Goal: Participate in discussion: Engage in conversation with other users on a specific topic

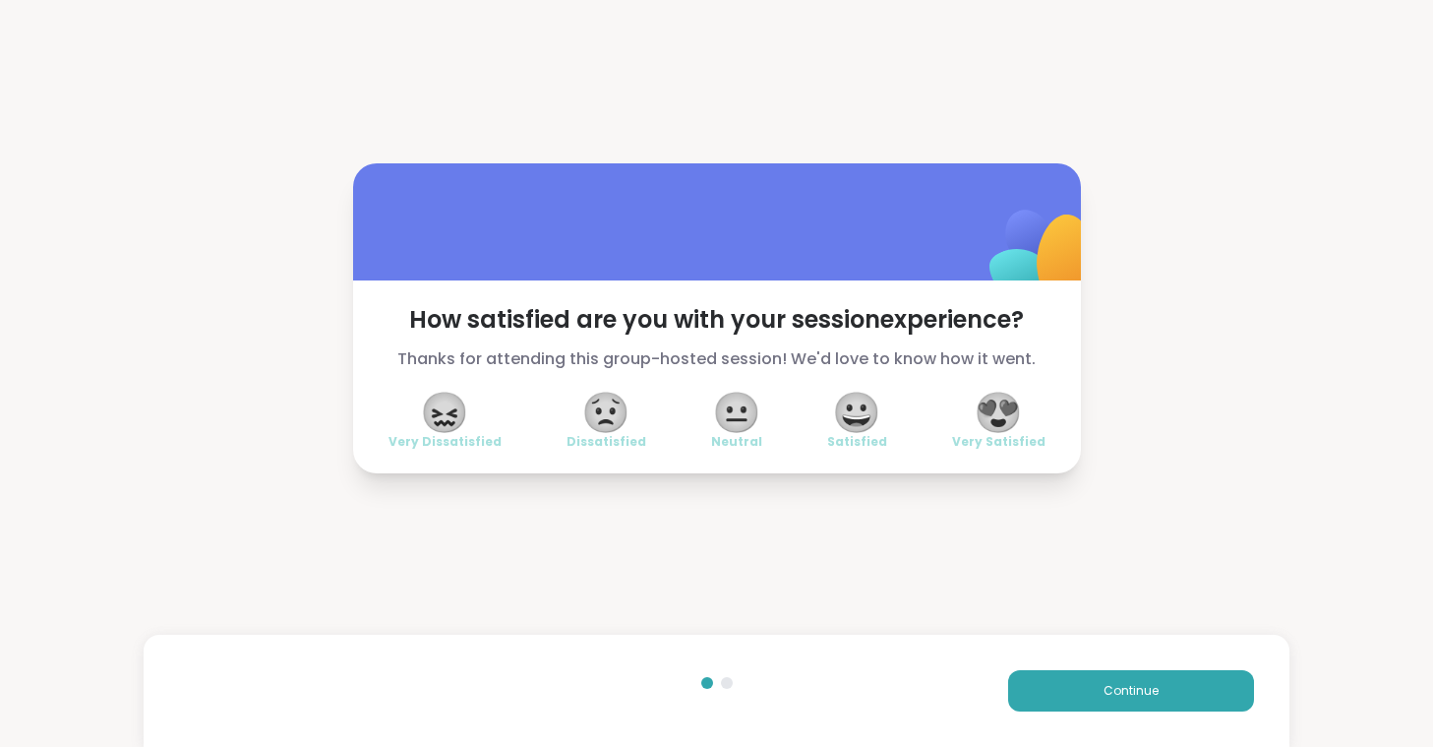
drag, startPoint x: 67, startPoint y: 701, endPoint x: 994, endPoint y: 412, distance: 971.6
click at [994, 412] on span "😍" at bounding box center [998, 411] width 49 height 35
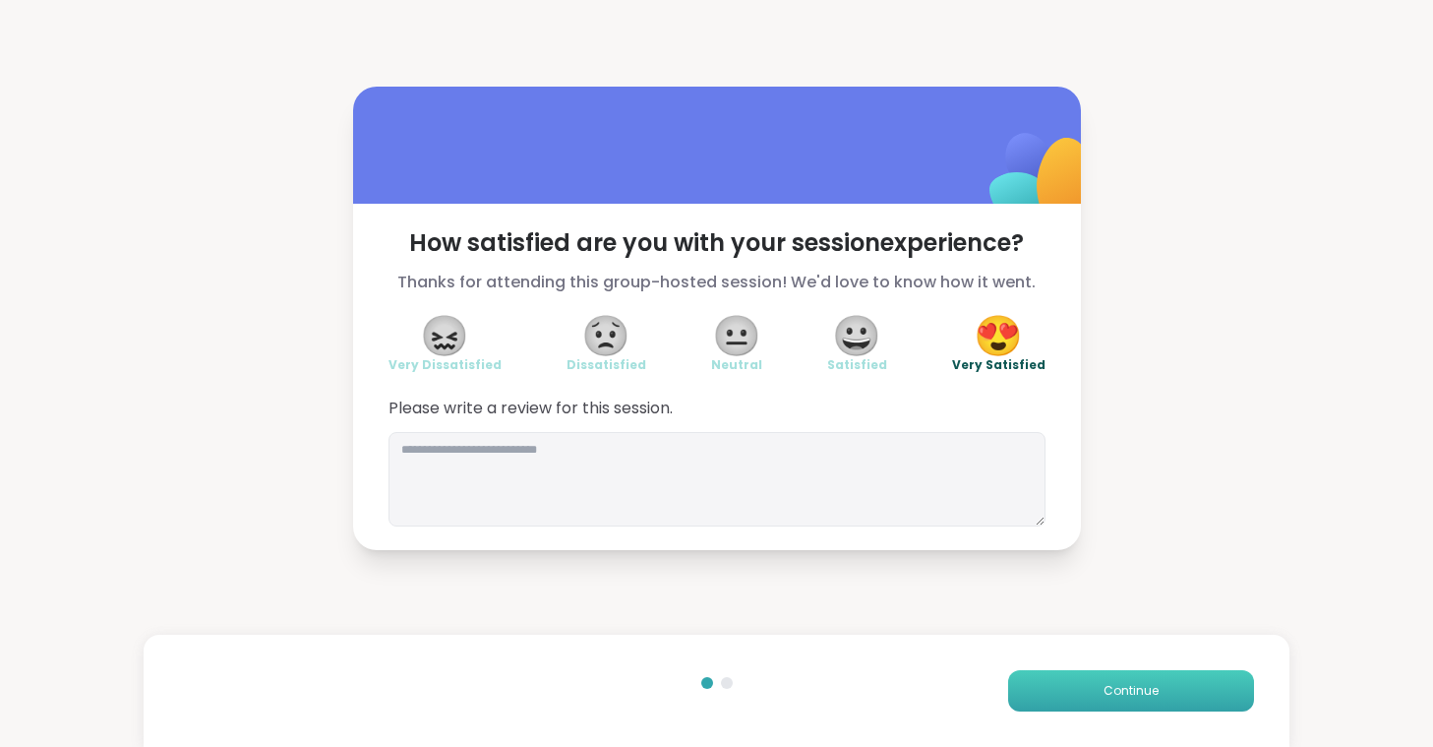
click at [1111, 681] on button "Continue" at bounding box center [1131, 690] width 246 height 41
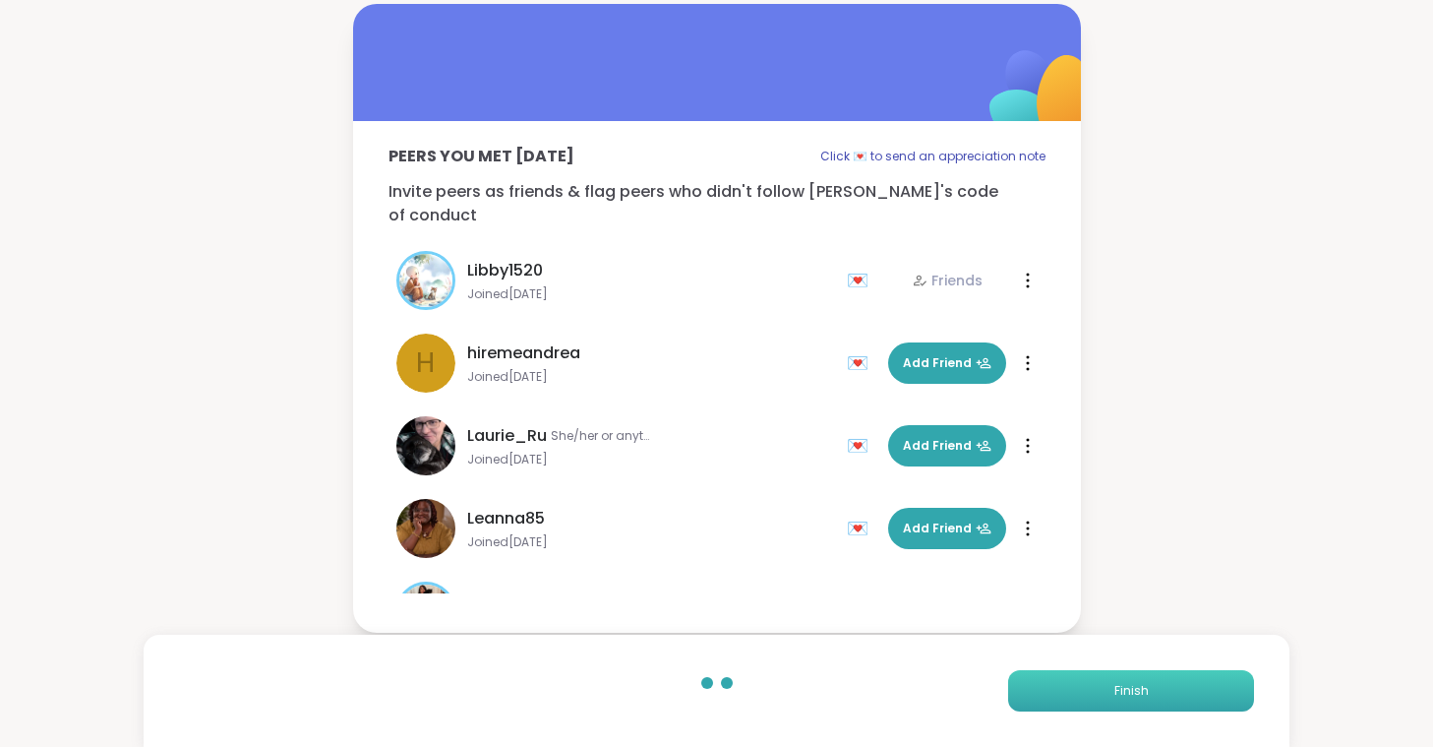
click at [1111, 681] on button "Finish" at bounding box center [1131, 690] width 246 height 41
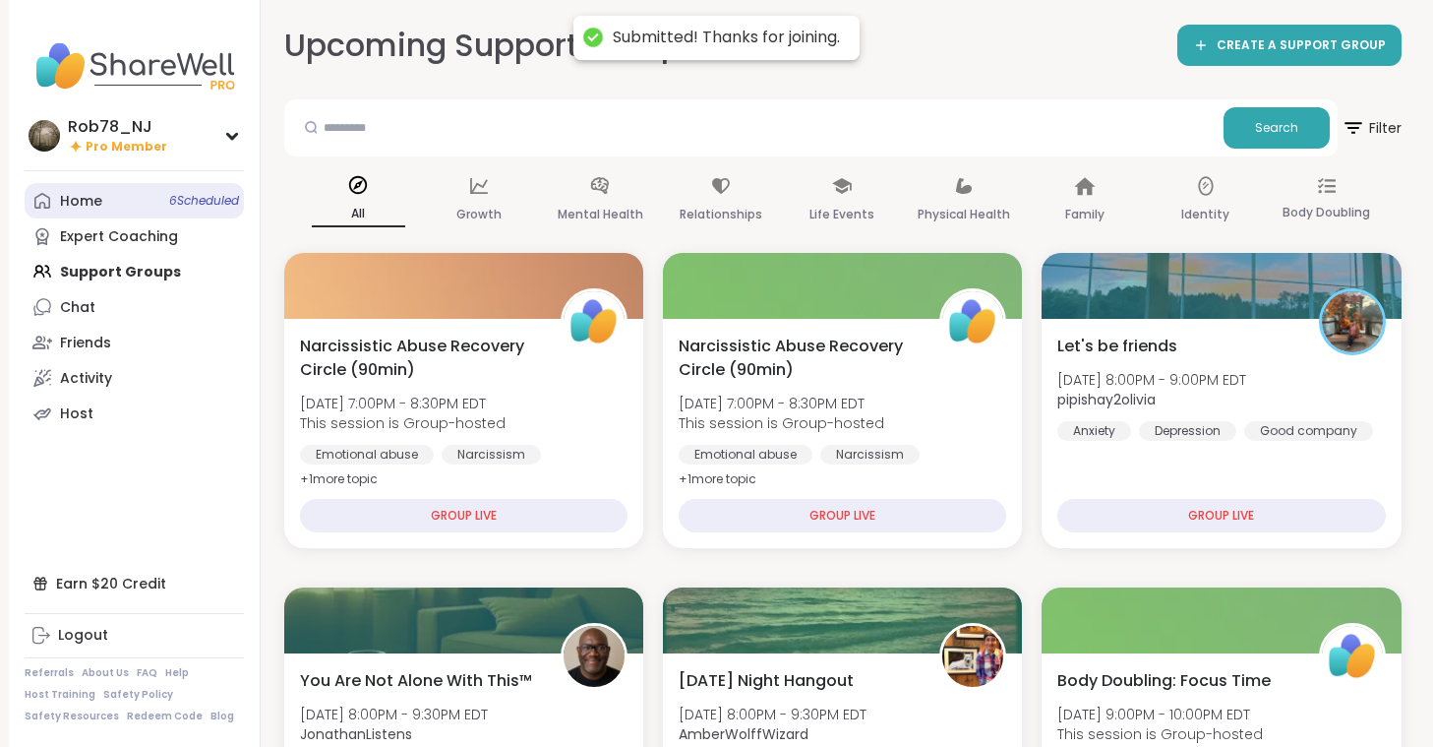
click at [100, 200] on div "Home 6 Scheduled" at bounding box center [81, 202] width 42 height 20
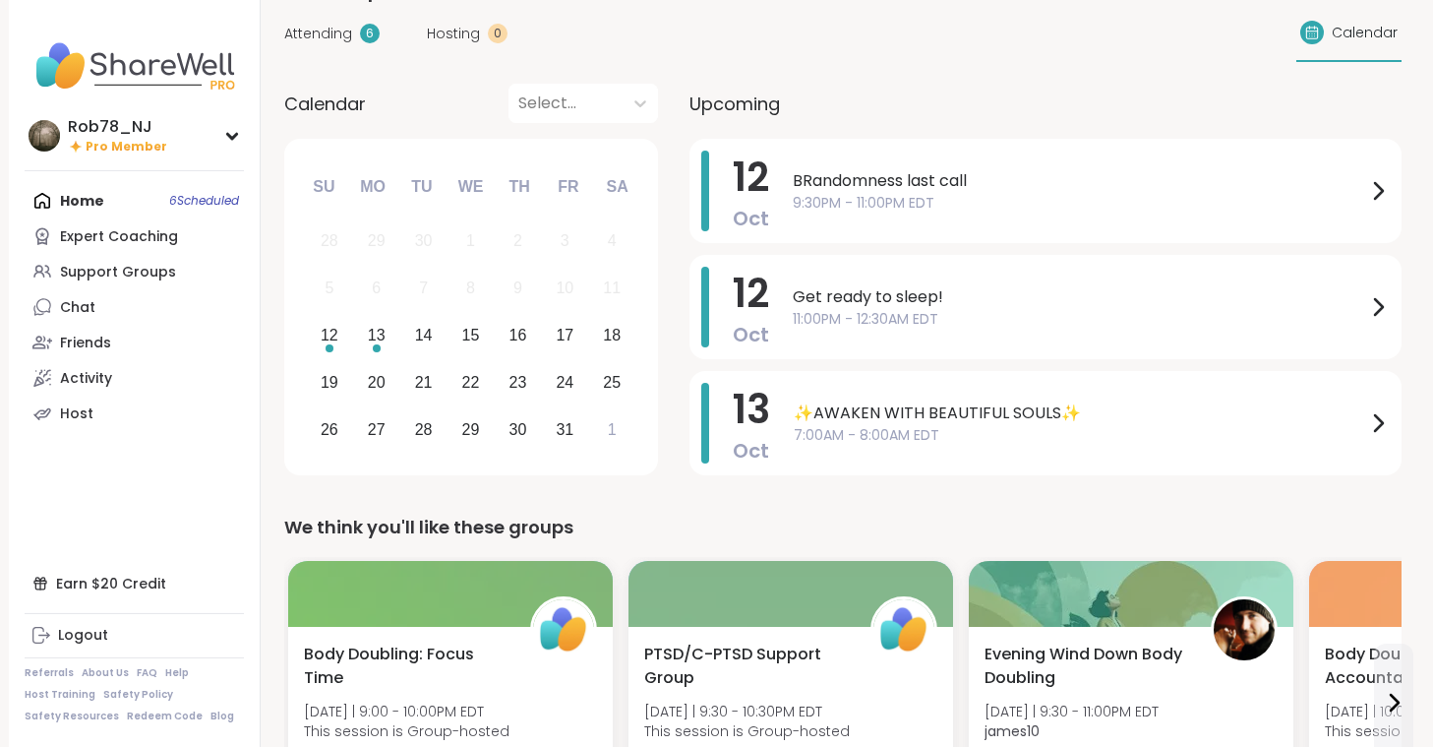
scroll to position [57, 0]
